Goal: Transaction & Acquisition: Download file/media

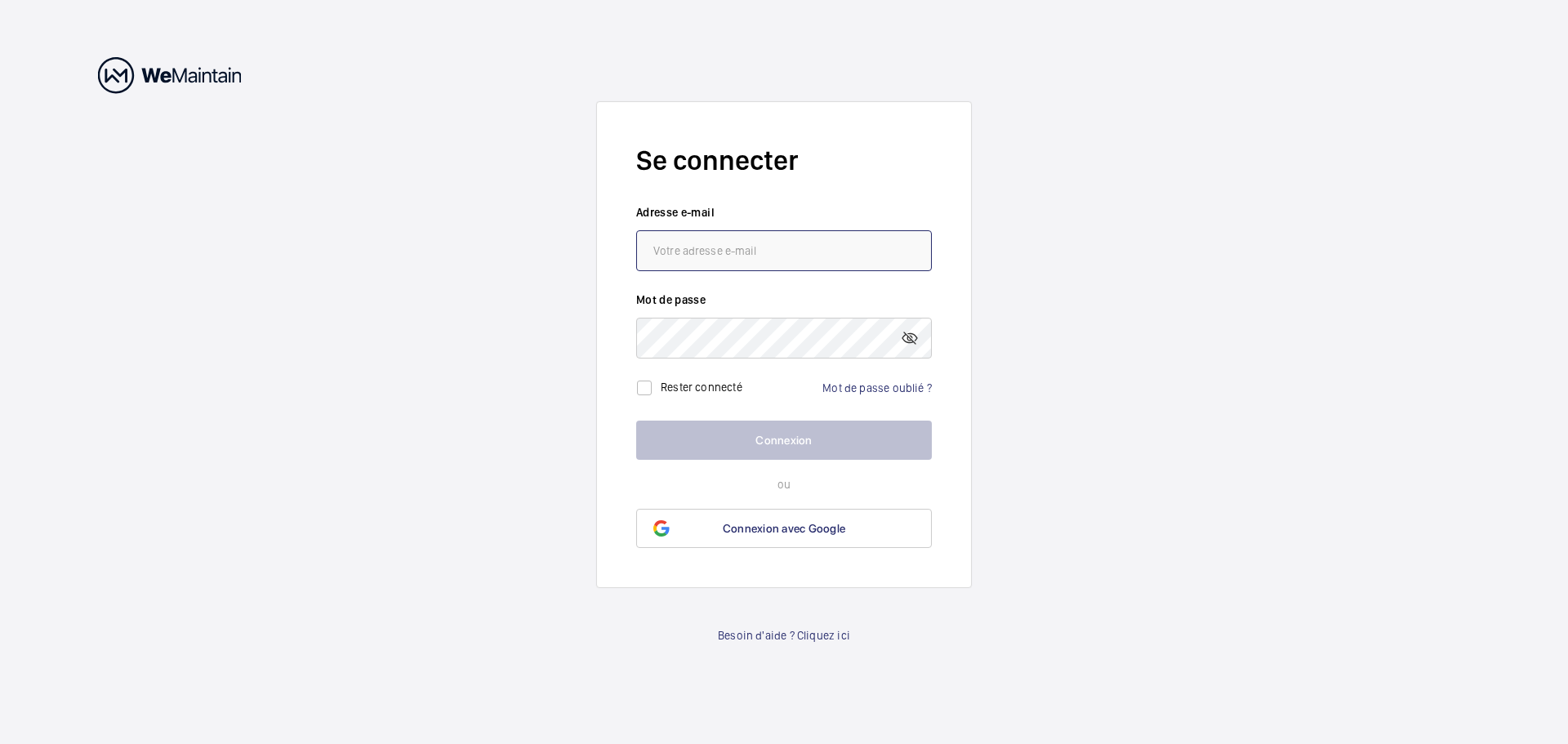
type input "[PERSON_NAME][EMAIL_ADDRESS][DOMAIN_NAME]"
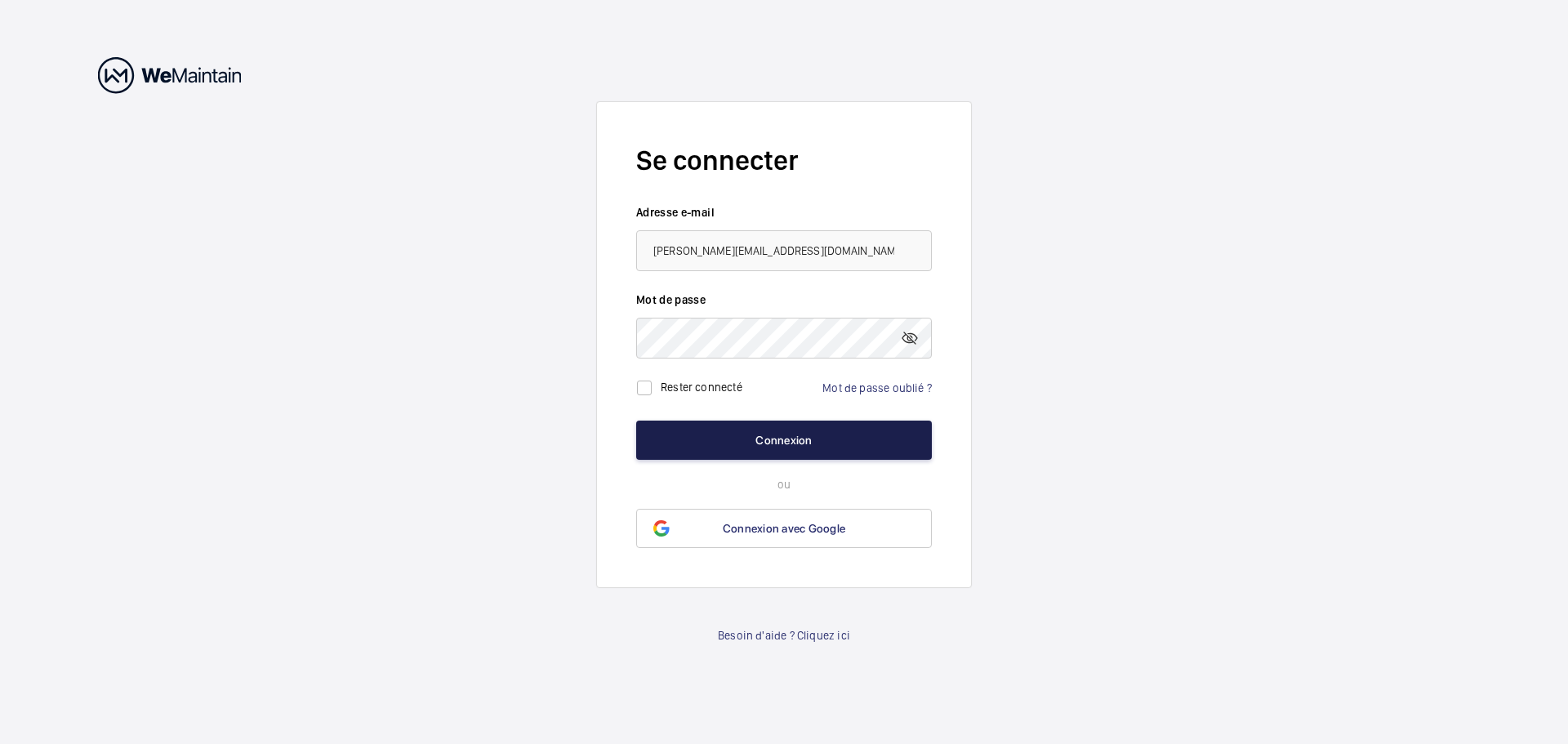
click at [861, 452] on button "Connexion" at bounding box center [784, 440] width 296 height 39
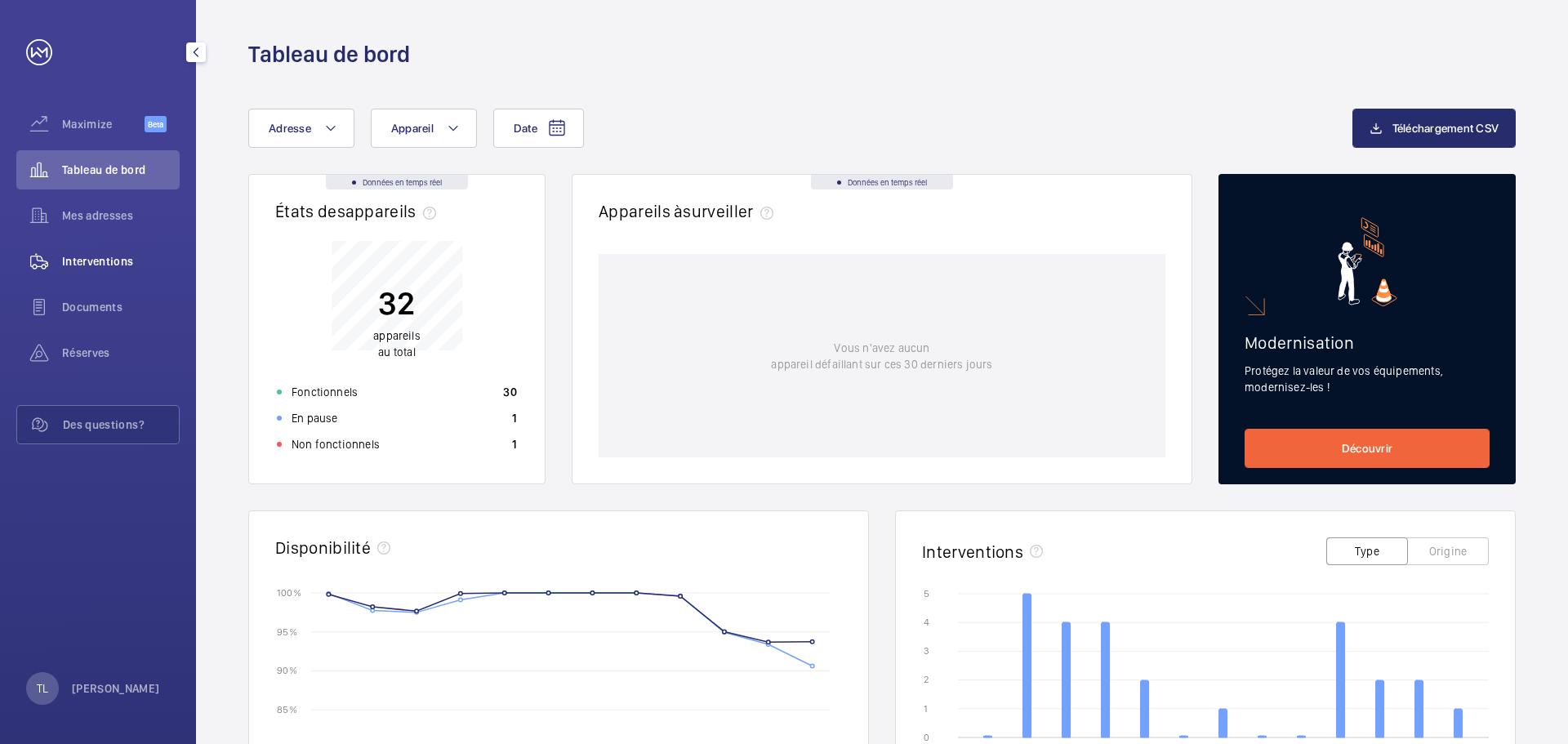
click at [95, 259] on span "Interventions" at bounding box center [121, 261] width 117 height 16
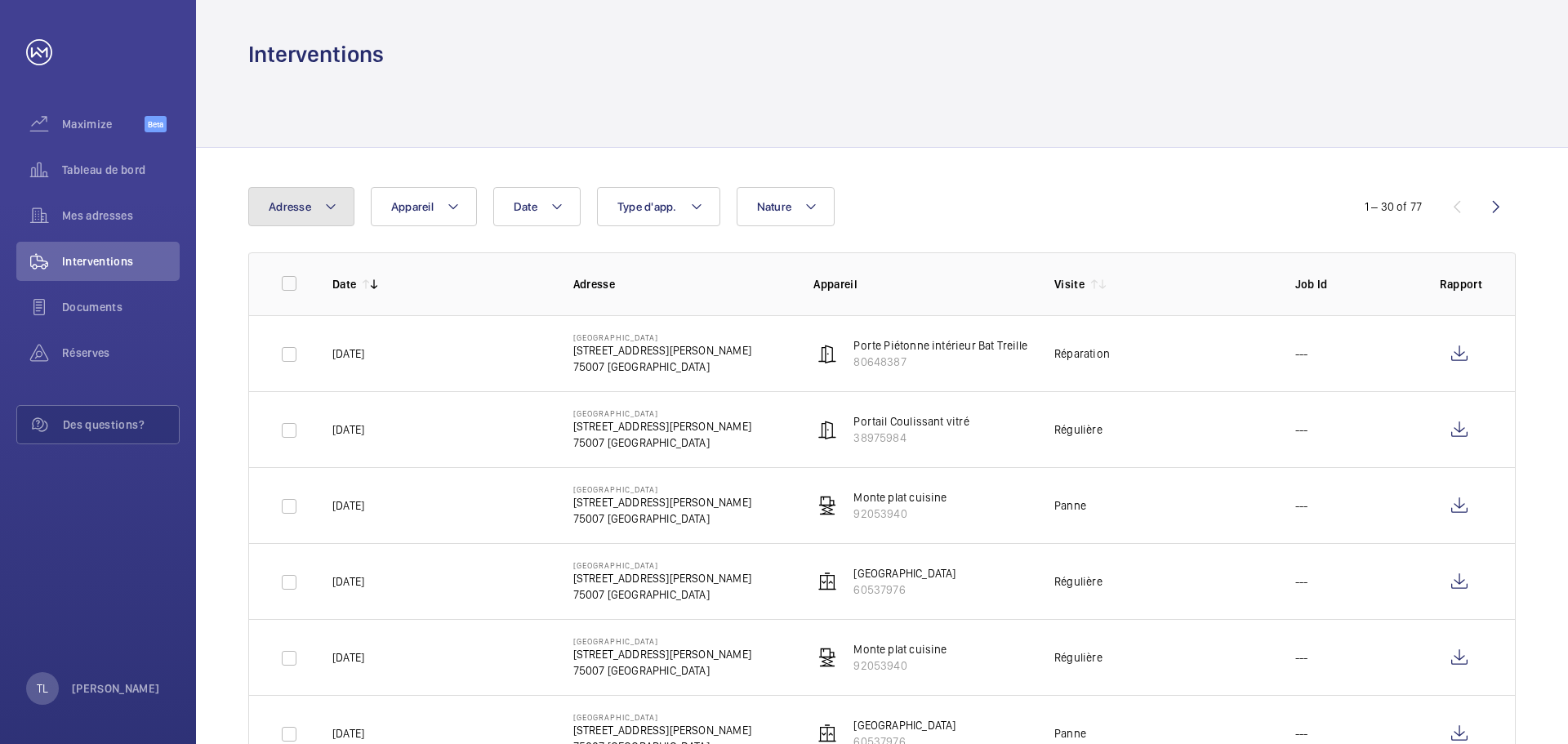
click at [336, 213] on mat-icon at bounding box center [331, 206] width 13 height 20
click at [363, 332] on label "[GEOGRAPHIC_DATA][STREET_ADDRESS][PERSON_NAME]" at bounding box center [390, 317] width 284 height 39
click at [289, 332] on input "[GEOGRAPHIC_DATA][STREET_ADDRESS][PERSON_NAME]" at bounding box center [272, 318] width 33 height 33
checkbox input "true"
click at [763, 58] on div "Interventions" at bounding box center [882, 54] width 1267 height 30
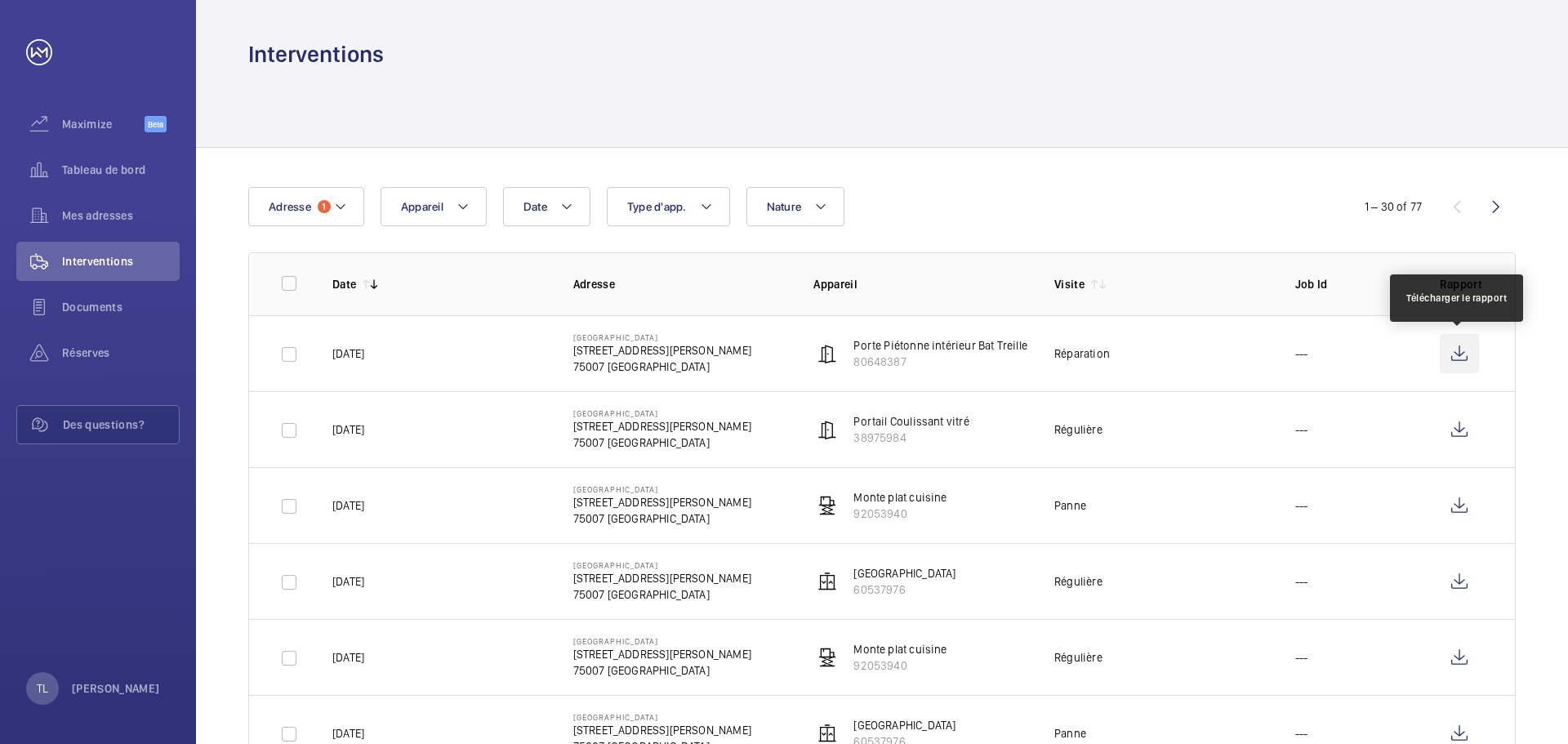
click at [1460, 359] on wm-front-icon-button at bounding box center [1458, 353] width 39 height 39
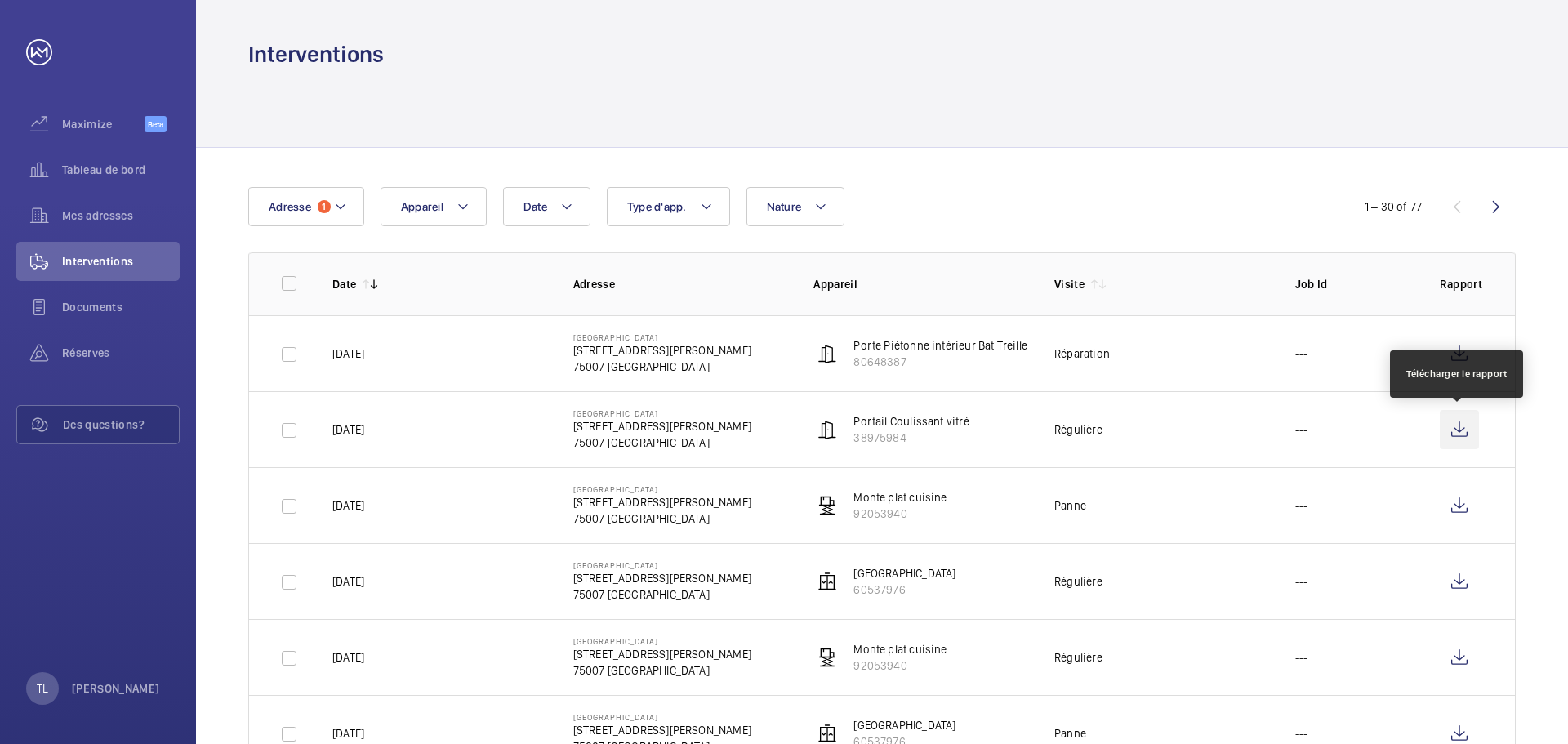
click at [1447, 424] on wm-front-icon-button at bounding box center [1458, 429] width 39 height 39
